Goal: Task Accomplishment & Management: Use online tool/utility

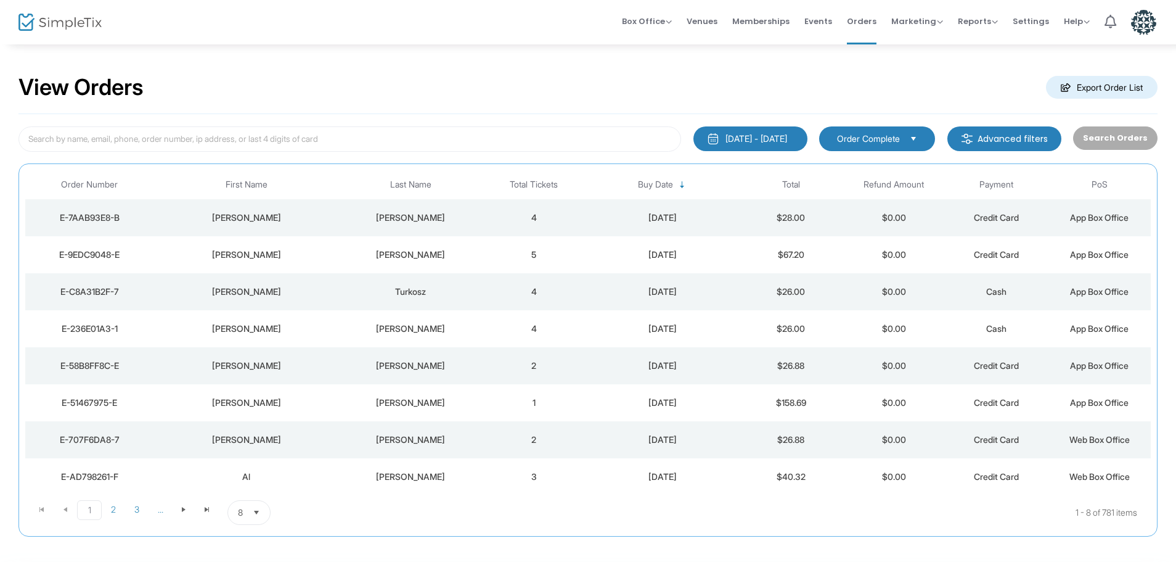
click at [301, 246] on td "[PERSON_NAME]" at bounding box center [245, 254] width 185 height 37
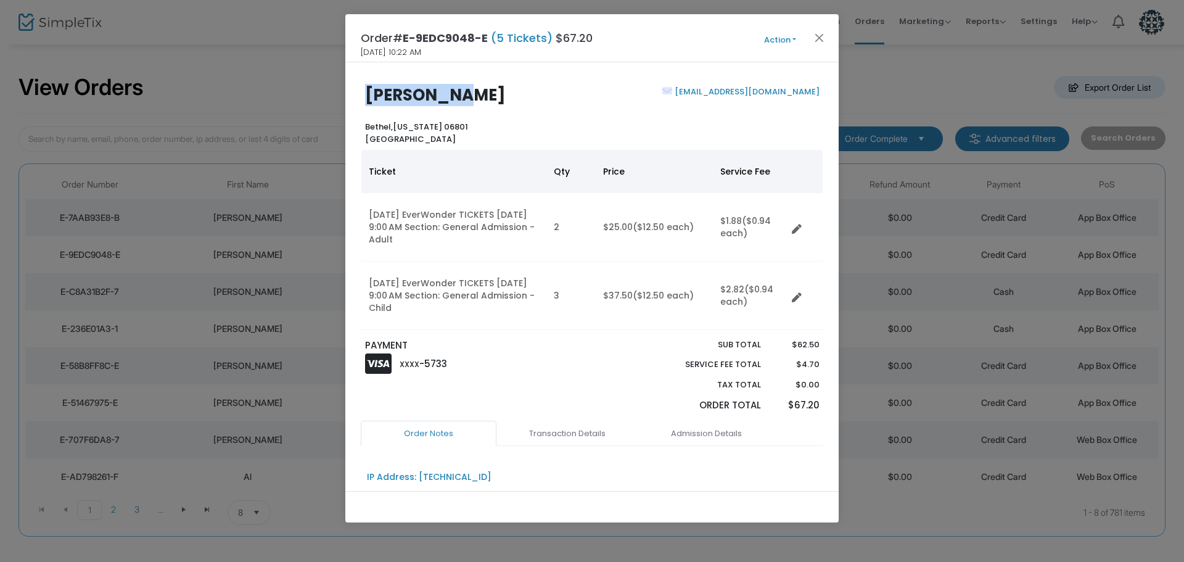
drag, startPoint x: 475, startPoint y: 94, endPoint x: 356, endPoint y: 102, distance: 119.2
click at [356, 102] on div "[PERSON_NAME] [PERSON_NAME][GEOGRAPHIC_DATA][US_STATE] [GEOGRAPHIC_DATA] [EMAIL…" at bounding box center [591, 115] width 475 height 59
copy b "ron varner"
click at [825, 43] on button "Close" at bounding box center [819, 38] width 16 height 16
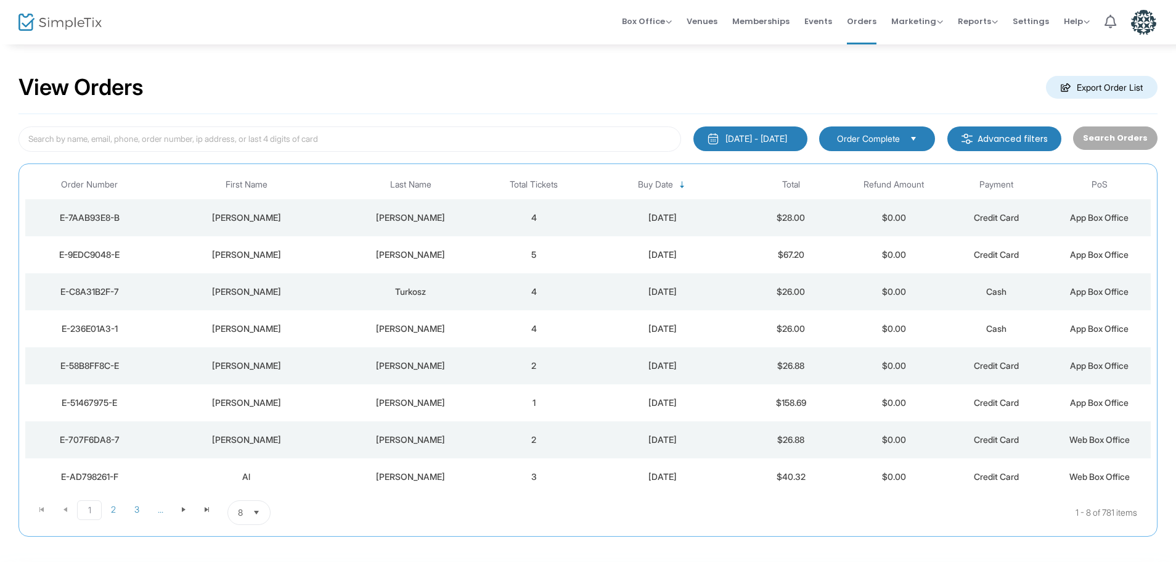
click at [287, 336] on td "[PERSON_NAME]" at bounding box center [245, 328] width 185 height 37
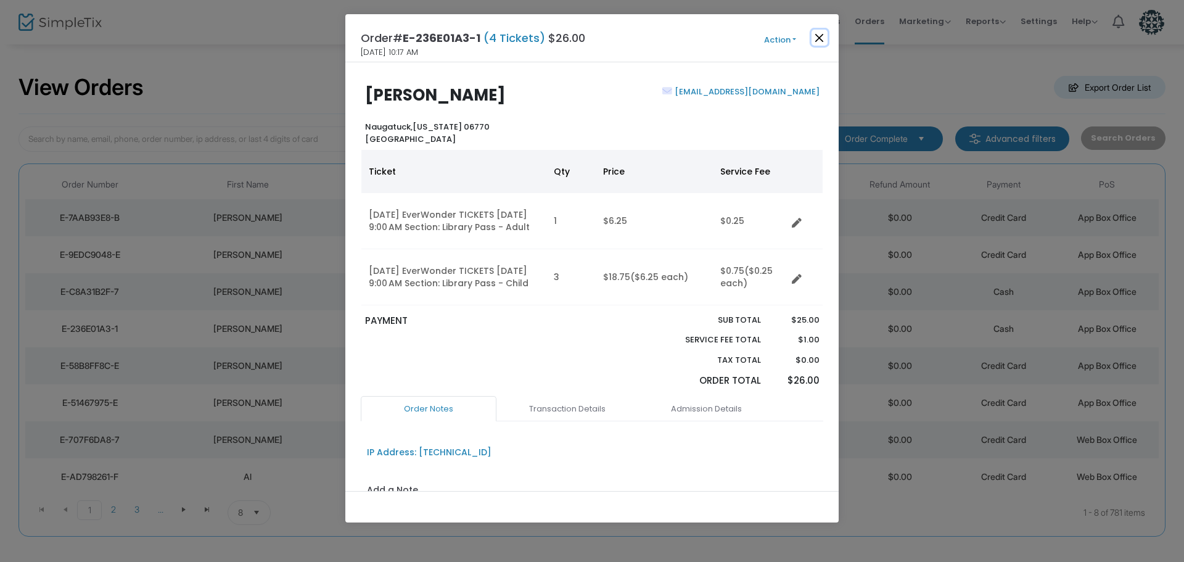
click at [819, 40] on button "Close" at bounding box center [819, 38] width 16 height 16
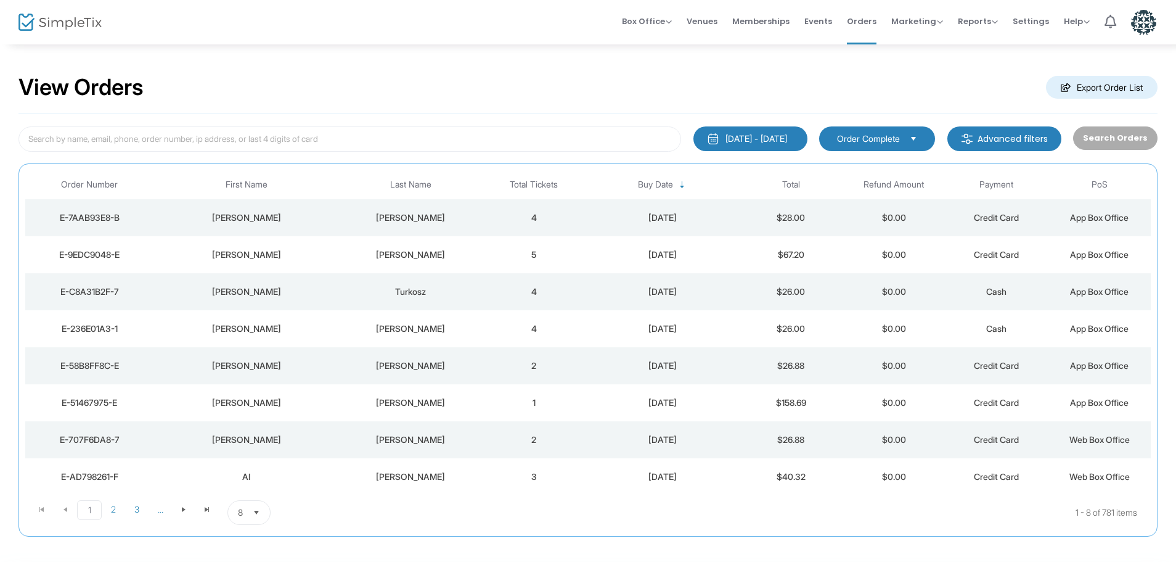
click at [409, 372] on td "[PERSON_NAME]" at bounding box center [411, 365] width 144 height 37
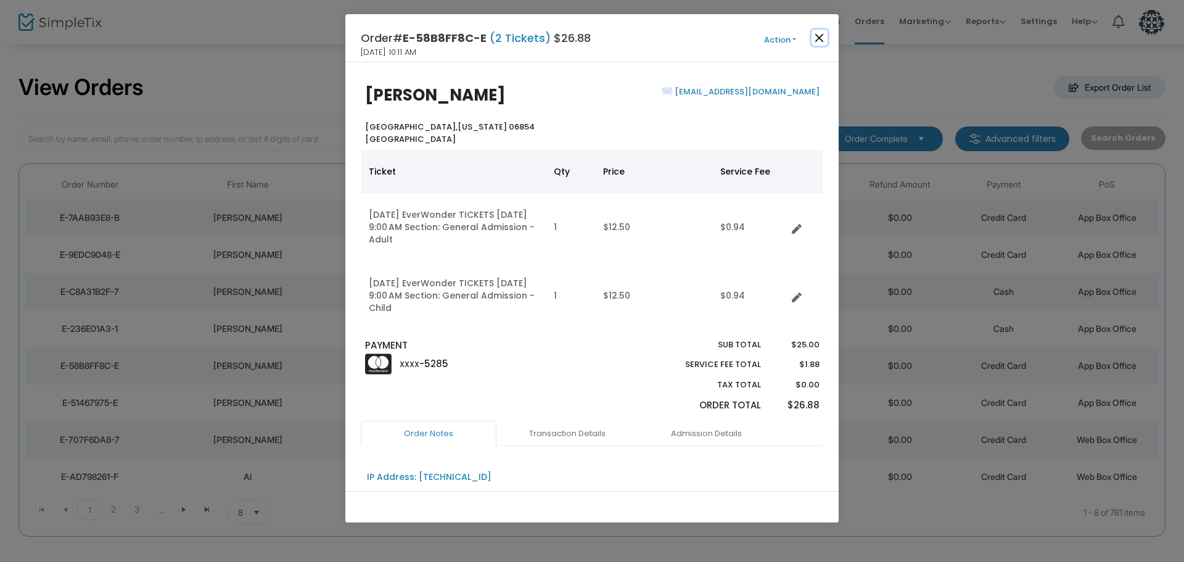
click at [822, 37] on button "Close" at bounding box center [819, 38] width 16 height 16
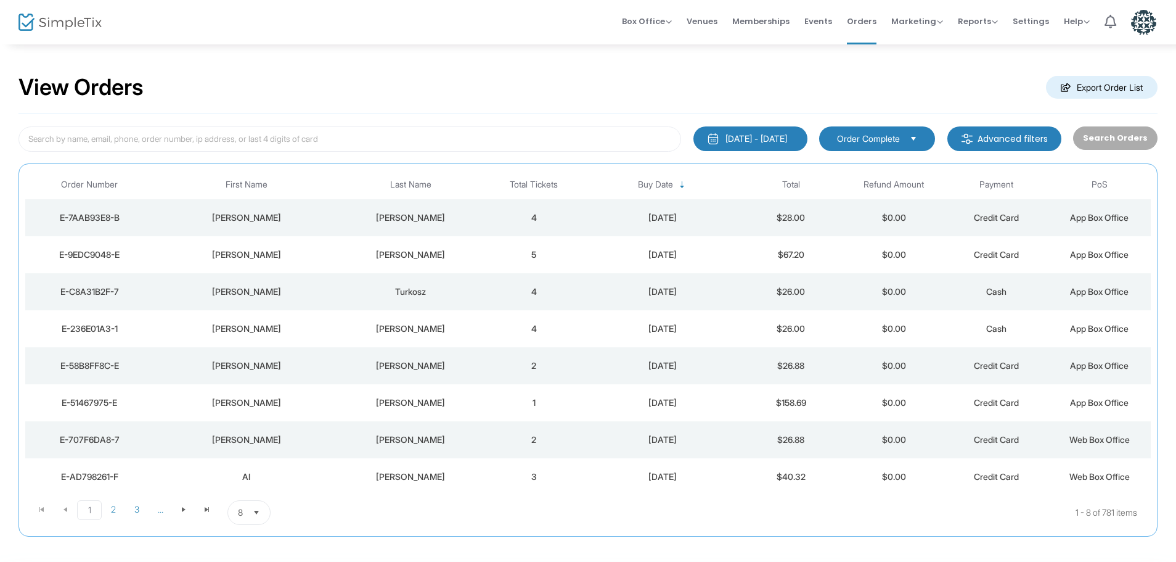
click at [319, 406] on div "[PERSON_NAME]" at bounding box center [246, 402] width 179 height 12
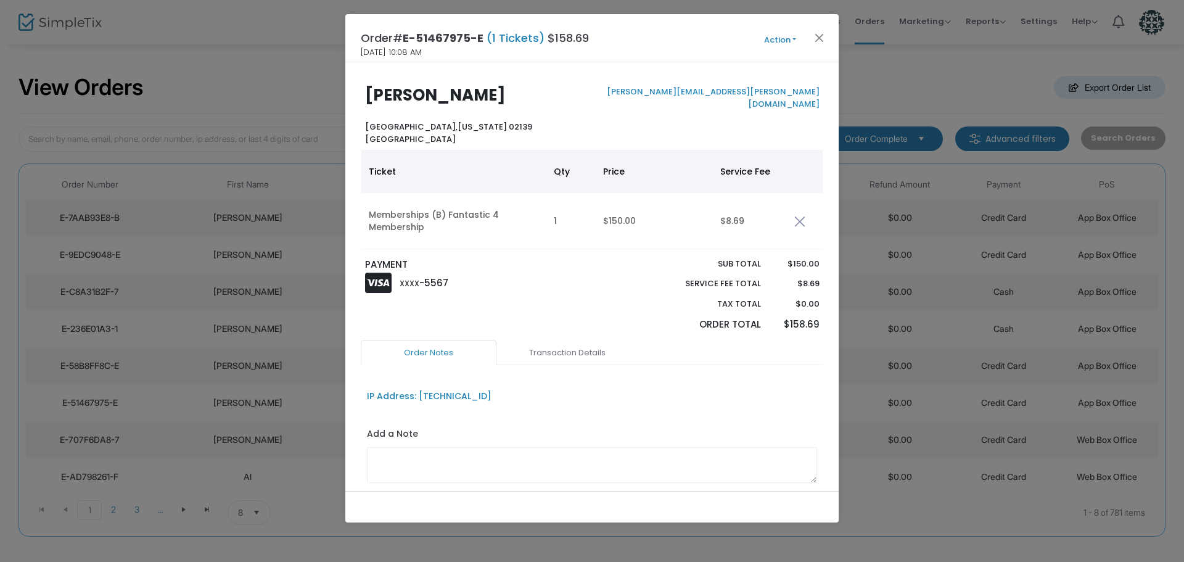
click at [766, 30] on div "Order# E-51467975-E (1 Tickets) $158.69 8/14/2025 10:08 AM Action Edit Order Ad…" at bounding box center [591, 38] width 493 height 48
click at [767, 47] on div "Order# E-51467975-E (1 Tickets) $158.69 8/14/2025 10:08 AM Action Edit Order Ad…" at bounding box center [591, 38] width 493 height 48
click at [772, 38] on button "Action" at bounding box center [780, 40] width 74 height 14
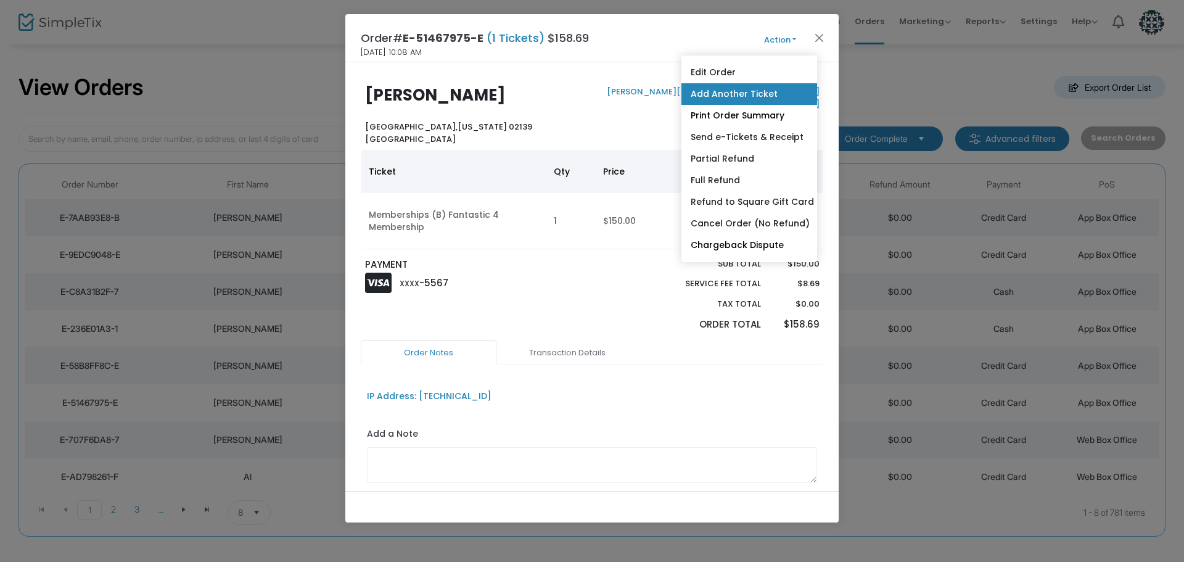
click at [743, 86] on link "Add Another Ticket" at bounding box center [749, 94] width 136 height 22
